Goal: Task Accomplishment & Management: Manage account settings

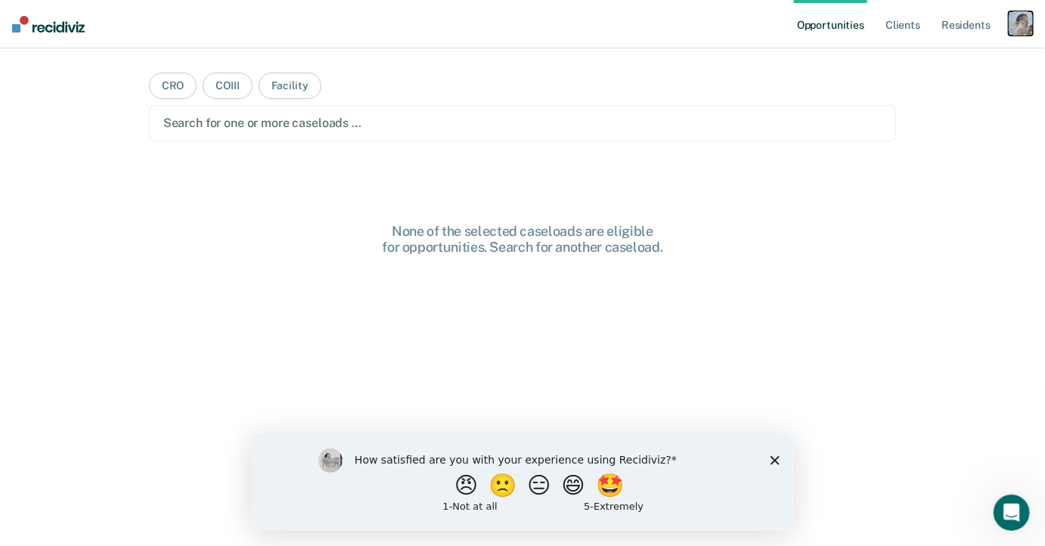
click at [1017, 26] on div "button" at bounding box center [1020, 23] width 24 height 24
click at [914, 60] on link "Profile" at bounding box center [960, 61] width 122 height 13
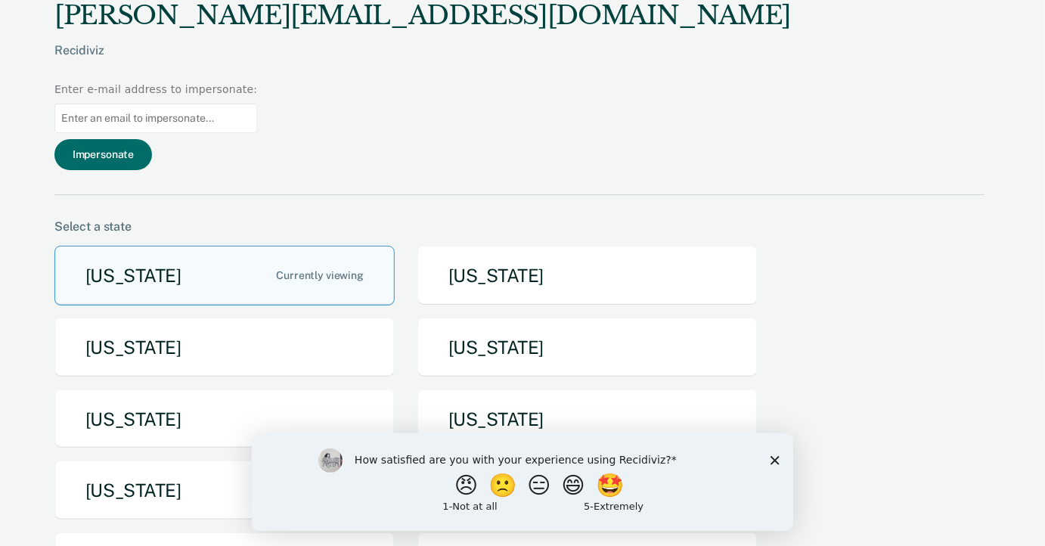
click at [257, 104] on input at bounding box center [155, 118] width 203 height 29
paste input "[PERSON_NAME][EMAIL_ADDRESS][PERSON_NAME][DOMAIN_NAME][US_STATE]"
type input "[PERSON_NAME][EMAIL_ADDRESS][PERSON_NAME][DOMAIN_NAME][US_STATE]"
click at [766, 74] on div "[PERSON_NAME][EMAIL_ADDRESS][DOMAIN_NAME] Recidiviz Enter e-mail address to imp…" at bounding box center [519, 97] width 930 height 195
click at [152, 139] on button "Impersonate" at bounding box center [103, 154] width 98 height 31
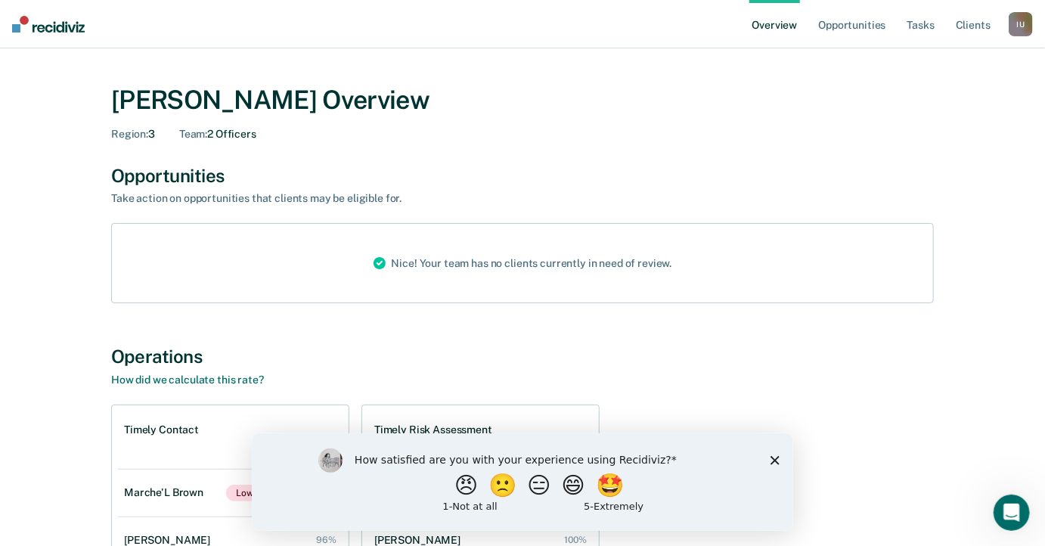
click at [774, 458] on polygon "Close survey" at bounding box center [773, 459] width 9 height 9
